Goal: Transaction & Acquisition: Subscribe to service/newsletter

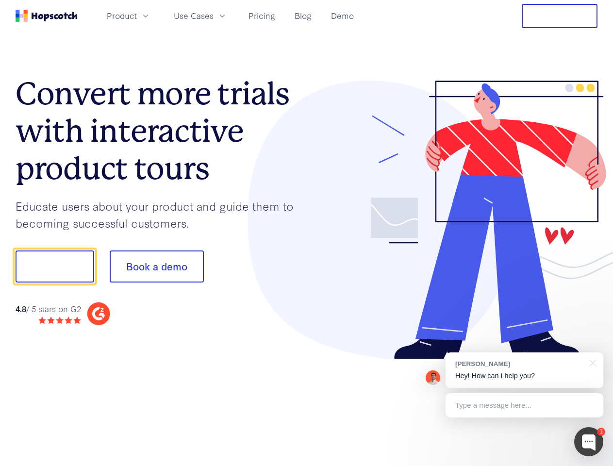
click at [307, 233] on div at bounding box center [452, 220] width 291 height 279
click at [137, 16] on span "Product" at bounding box center [122, 16] width 30 height 12
click at [214, 16] on span "Use Cases" at bounding box center [194, 16] width 40 height 12
click at [560, 16] on button "Free Trial" at bounding box center [560, 16] width 76 height 24
click at [54, 266] on button "Show me!" at bounding box center [55, 266] width 79 height 32
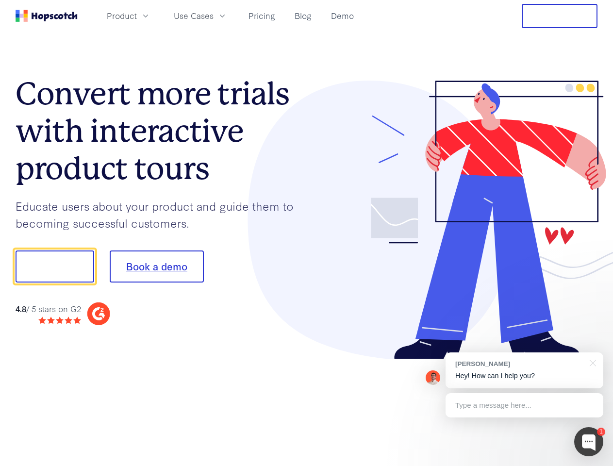
click at [156, 266] on button "Book a demo" at bounding box center [157, 266] width 94 height 32
click at [589, 442] on div at bounding box center [588, 441] width 29 height 29
click at [524, 370] on div "[PERSON_NAME] Hey! How can I help you?" at bounding box center [525, 370] width 158 height 36
click at [591, 362] on div at bounding box center [591, 362] width 24 height 20
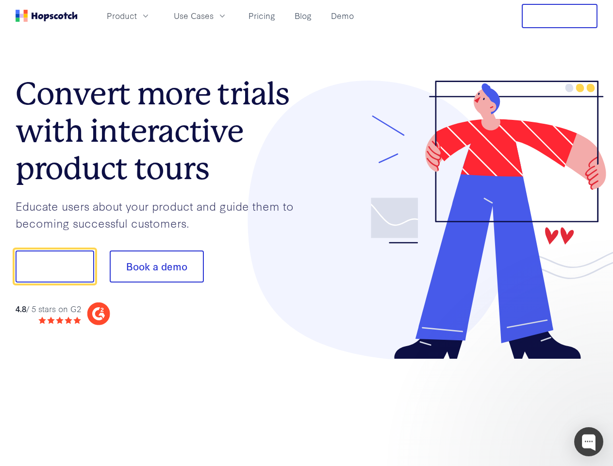
click at [524, 405] on div at bounding box center [512, 265] width 182 height 324
